Goal: Task Accomplishment & Management: Manage account settings

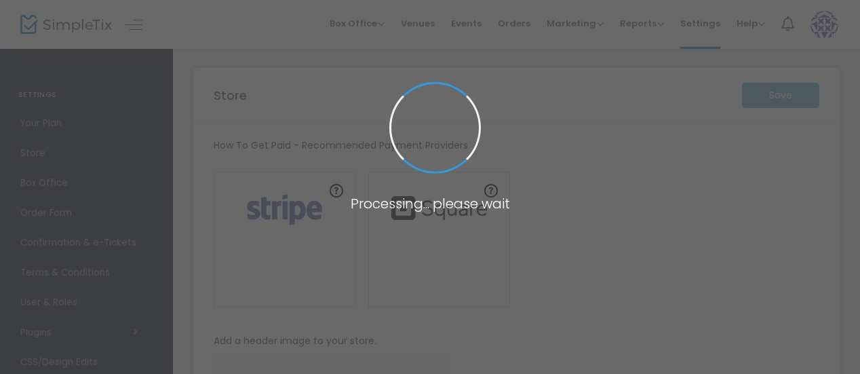
type input "[URL]"
radio input "true"
radio input "false"
radio input "true"
type input "2"
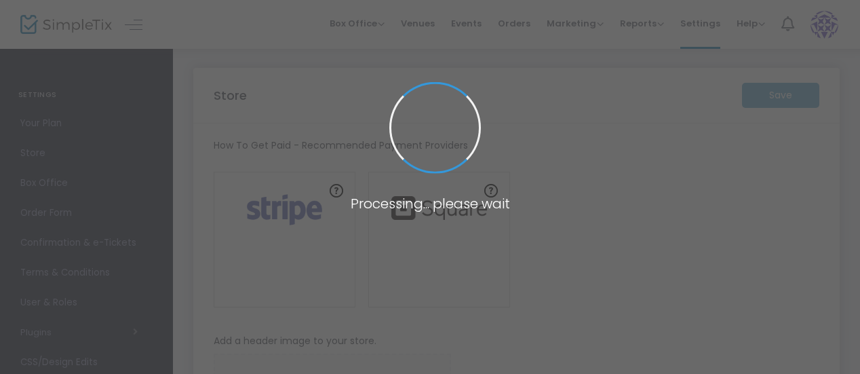
type input "Clean The Block HTX"
type input "3135734860"
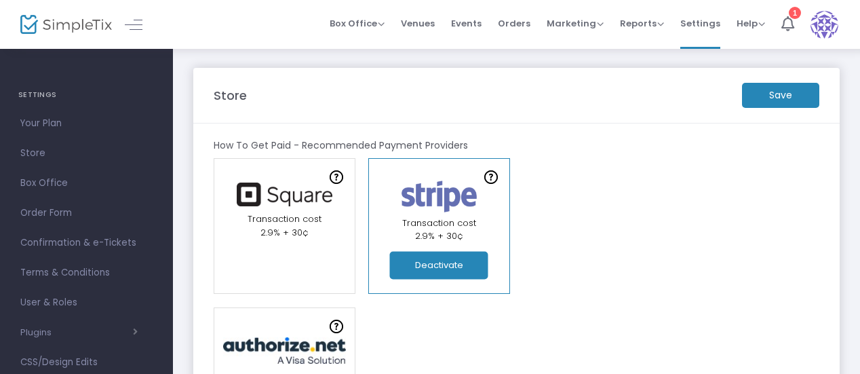
click at [762, 88] on m-button "Save" at bounding box center [780, 95] width 77 height 25
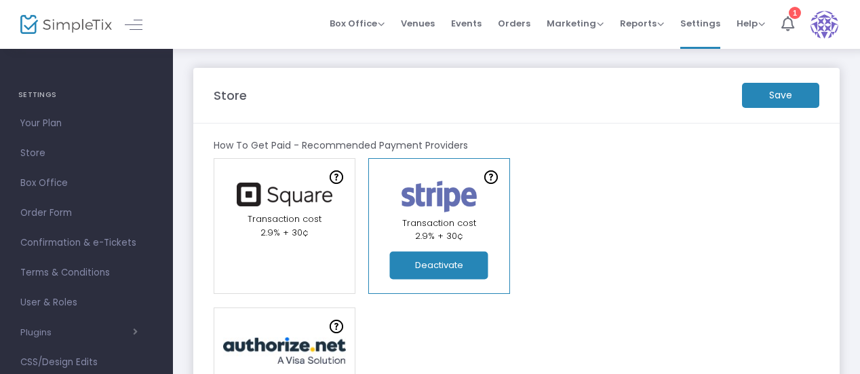
scroll to position [20, 0]
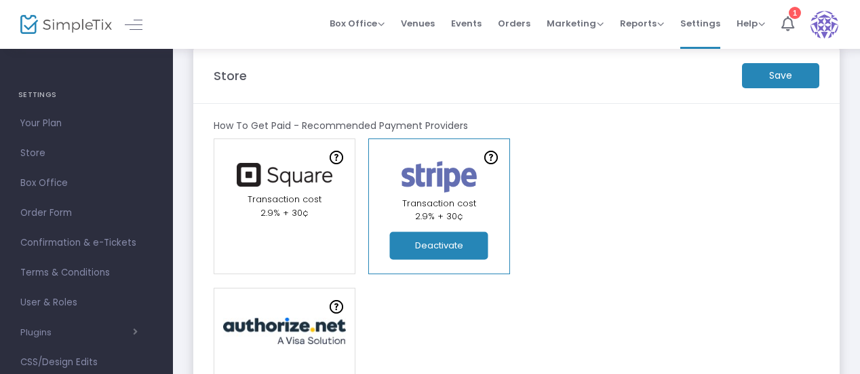
click at [774, 80] on m-button "Save" at bounding box center [780, 75] width 77 height 25
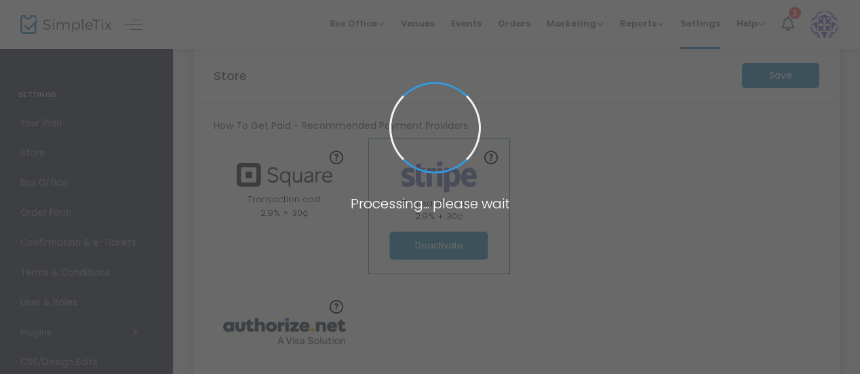
type input "2"
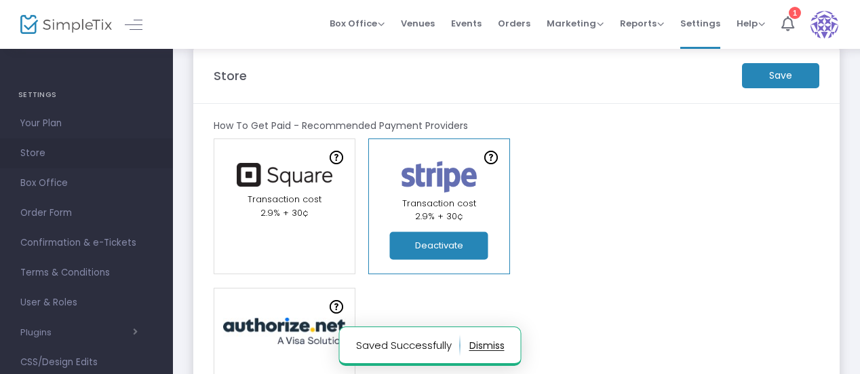
click at [47, 150] on span "Store" at bounding box center [86, 153] width 132 height 18
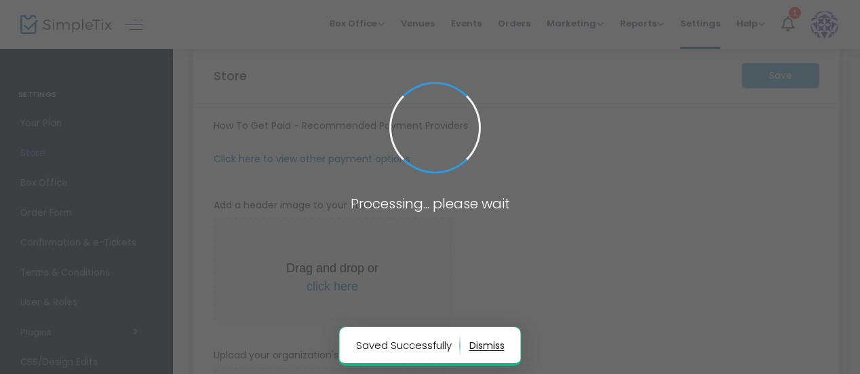
type input "[URL]"
radio input "true"
radio input "false"
radio input "true"
type input "2"
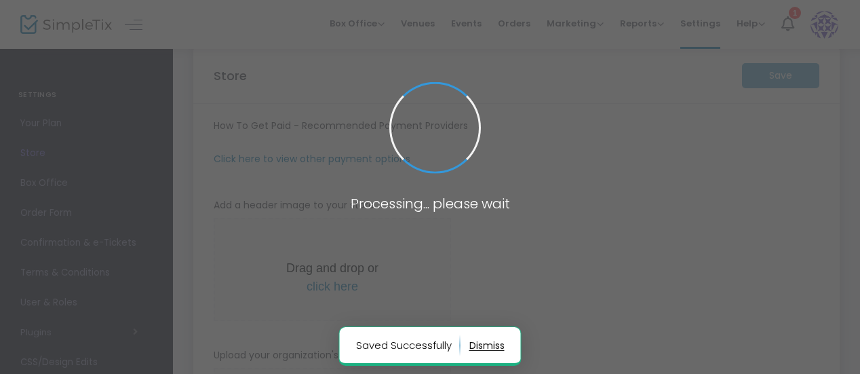
type input "Clean The Block HTX"
type input "3135734860"
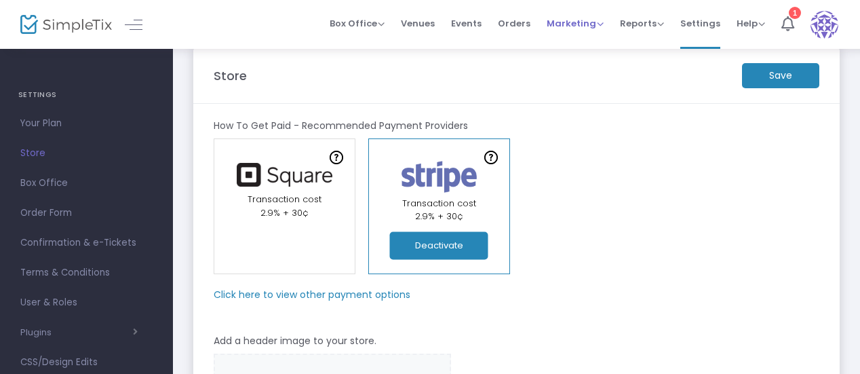
click at [569, 17] on span "Marketing" at bounding box center [574, 23] width 57 height 13
click at [490, 22] on li "Events" at bounding box center [466, 24] width 47 height 49
click at [474, 22] on span "Events" at bounding box center [466, 23] width 31 height 35
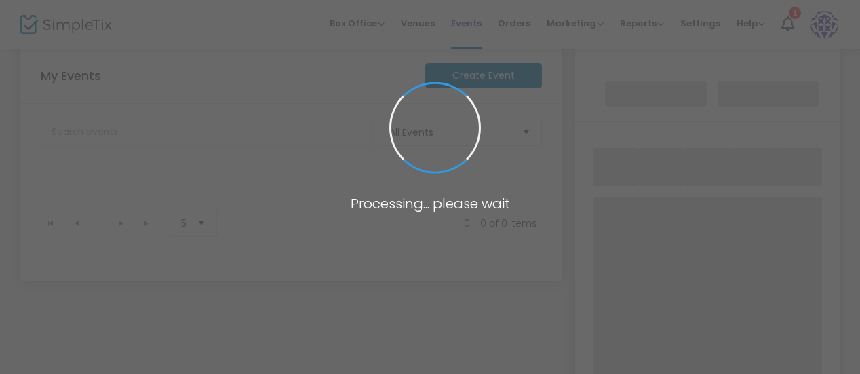
scroll to position [195, 0]
